Goal: Navigation & Orientation: Find specific page/section

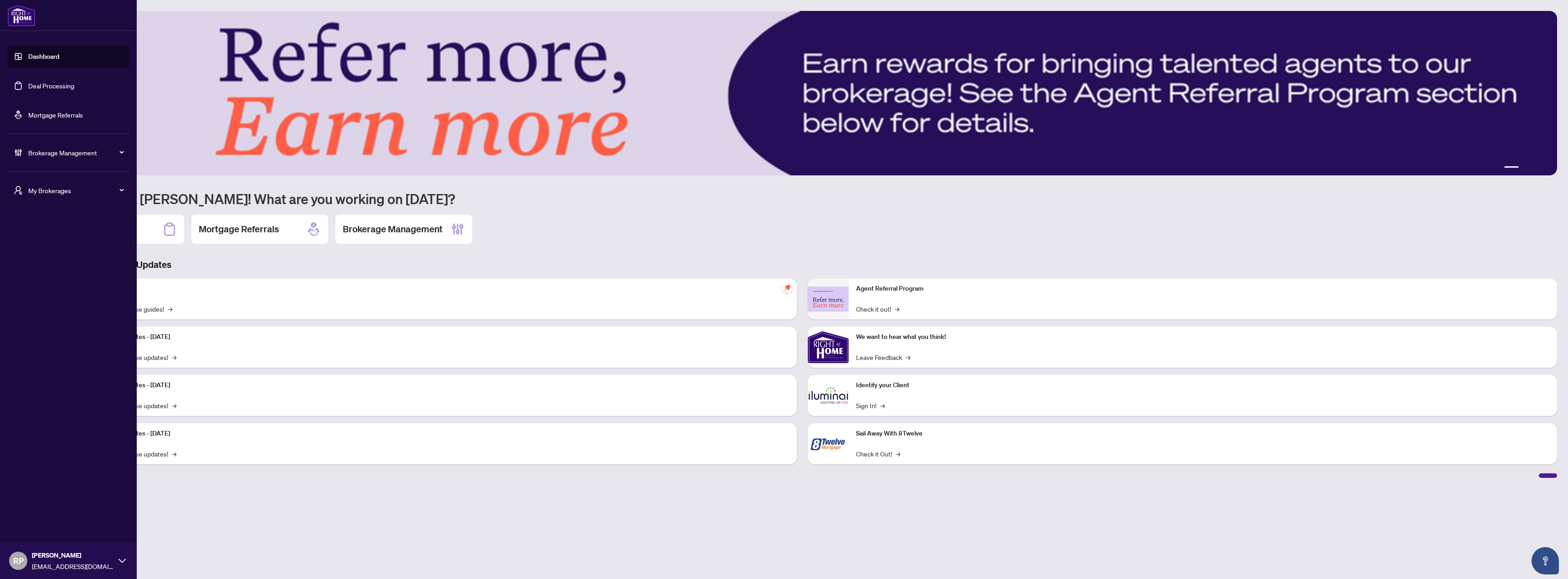
click at [54, 86] on link "Deal Processing" at bounding box center [51, 85] width 46 height 8
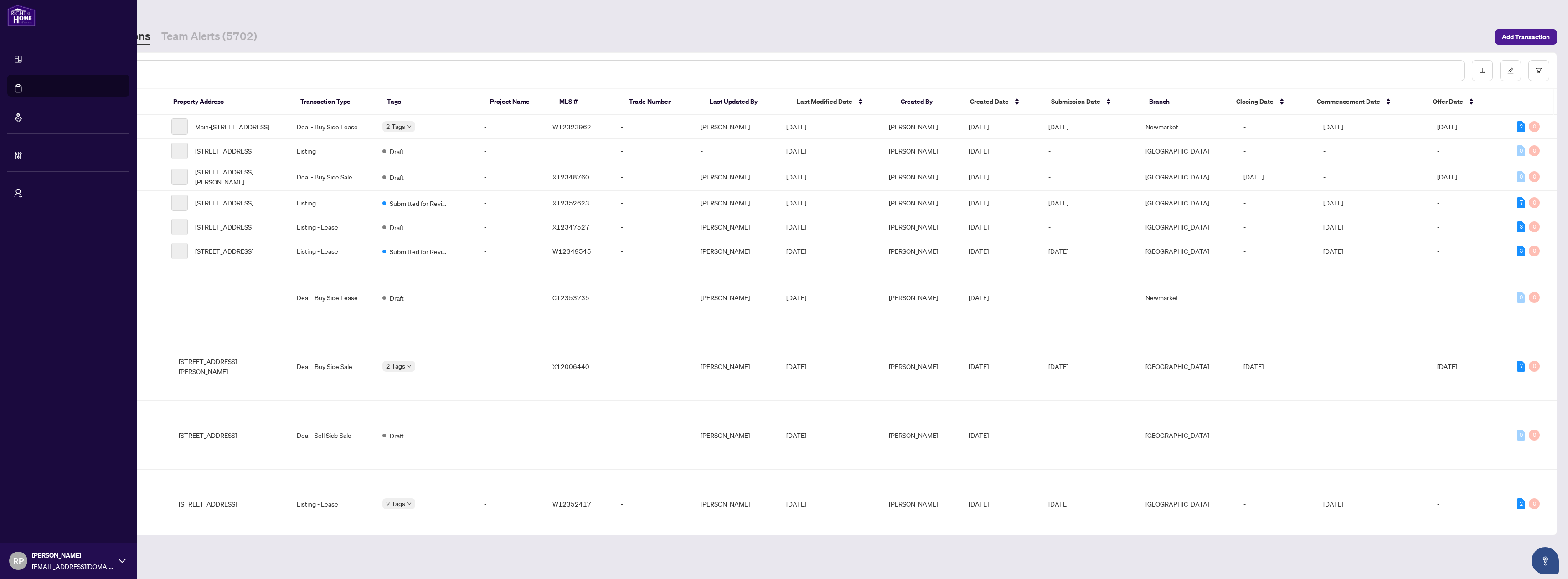
click at [19, 59] on li "Dashboard" at bounding box center [68, 57] width 122 height 22
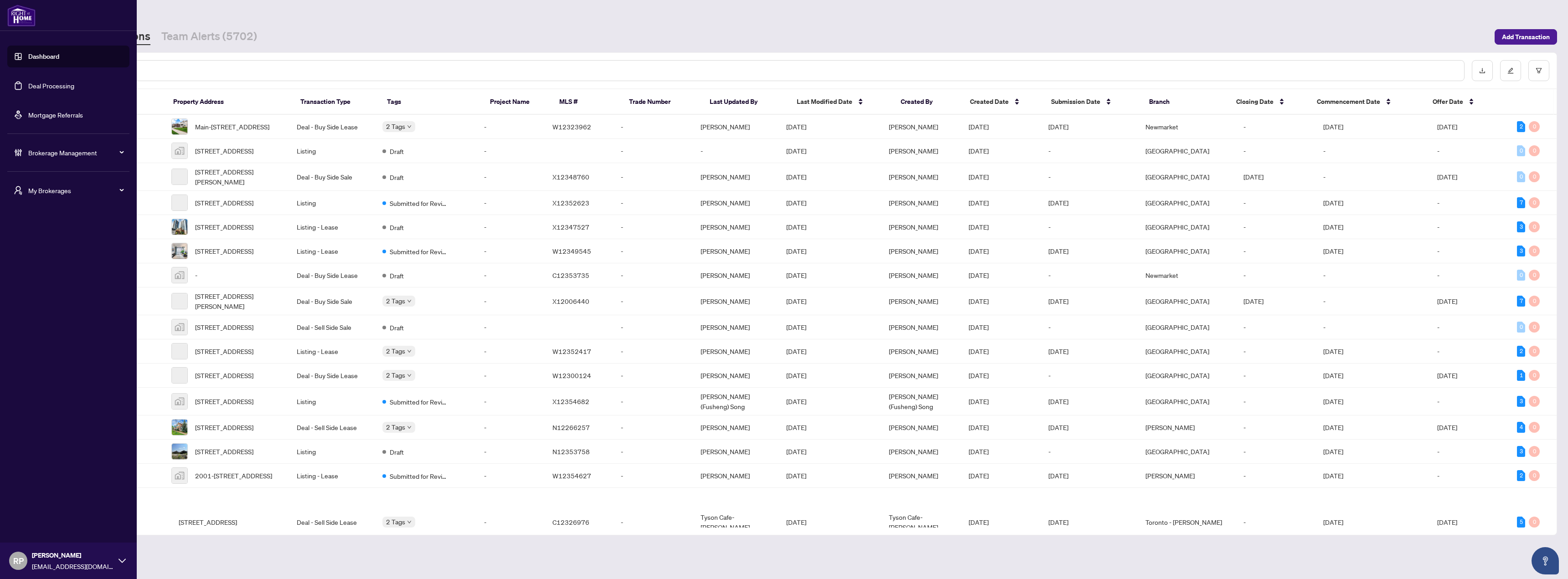
click at [79, 190] on span "My Brokerages" at bounding box center [75, 190] width 95 height 10
click at [69, 252] on span "RAHR Investment Group" at bounding box center [71, 256] width 104 height 10
